Goal: Download file/media

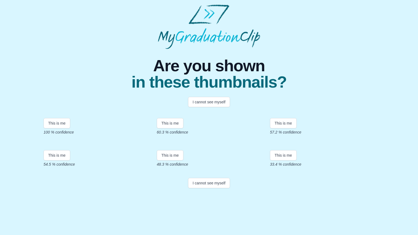
scroll to position [28, 0]
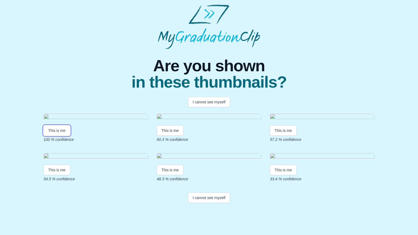
click at [49, 136] on button "This is me" at bounding box center [57, 131] width 27 height 10
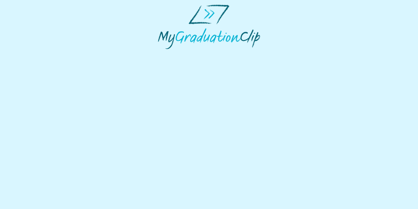
select select "**********"
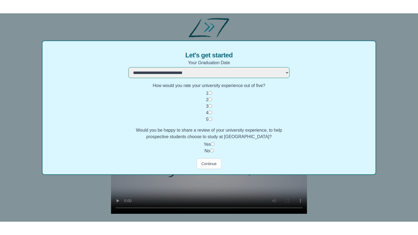
scroll to position [38, 0]
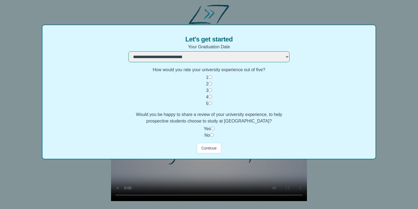
click at [213, 149] on button "Continue" at bounding box center [209, 148] width 25 height 10
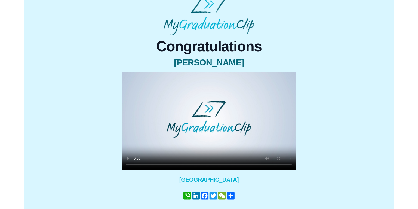
scroll to position [26, 0]
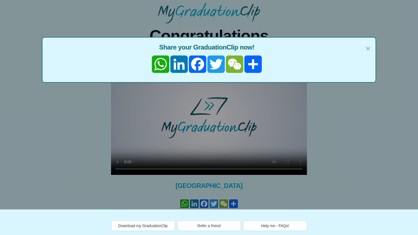
click at [143, 228] on button "Download my GraduationClip" at bounding box center [143, 226] width 64 height 10
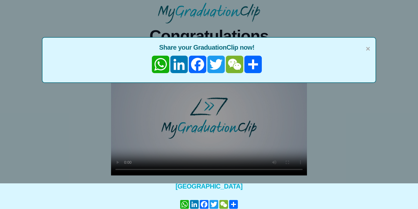
scroll to position [45, 0]
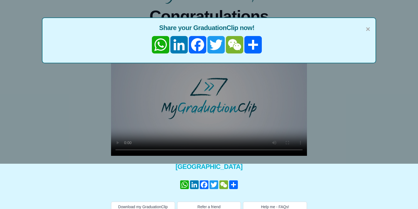
click at [367, 27] on span "×" at bounding box center [368, 28] width 4 height 11
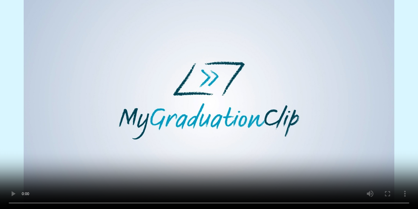
scroll to position [0, 0]
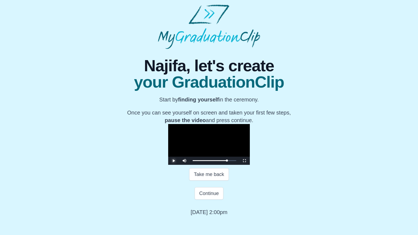
scroll to position [62, 0]
click at [203, 181] on button "Take me back" at bounding box center [208, 174] width 39 height 13
click at [206, 200] on button "Continue" at bounding box center [209, 193] width 29 height 13
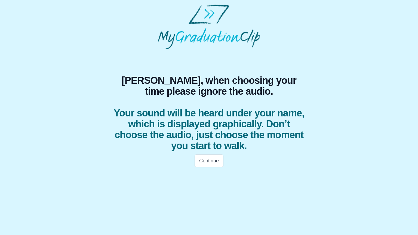
click at [205, 159] on button "Continue" at bounding box center [209, 161] width 29 height 13
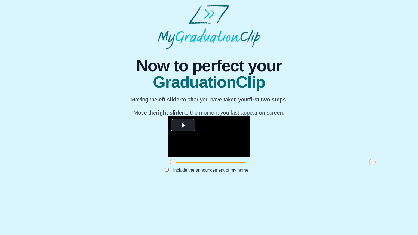
scroll to position [30, 0]
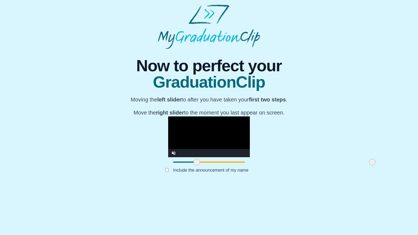
click at [82, 60] on div "**********" at bounding box center [209, 116] width 410 height 135
click at [172, 97] on b "left slider" at bounding box center [169, 100] width 24 height 6
click at [187, 74] on span "GraduationClip" at bounding box center [209, 82] width 157 height 16
click at [212, 184] on button "Submit" at bounding box center [209, 179] width 21 height 10
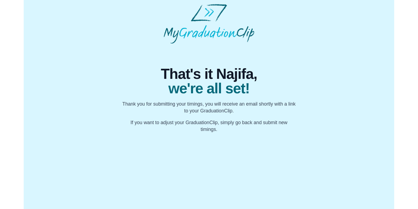
scroll to position [0, 0]
